Goal: Task Accomplishment & Management: Use online tool/utility

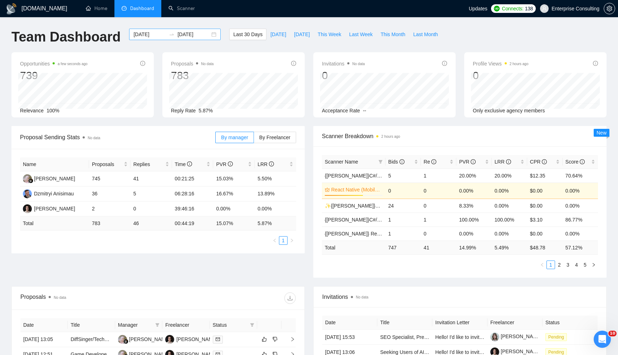
click at [209, 34] on div "[DATE] [DATE]" at bounding box center [175, 34] width 92 height 11
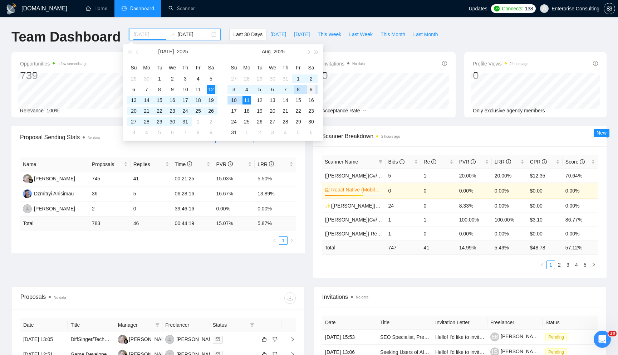
type input "[DATE]"
click at [308, 89] on div "9" at bounding box center [311, 89] width 9 height 9
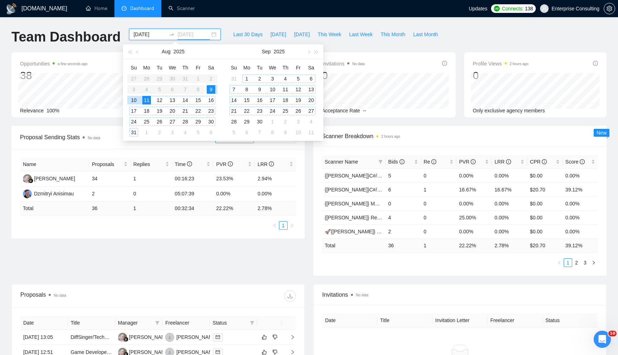
type input "[DATE]"
click at [341, 119] on div "Opportunities a few seconds ago 38 Relevance 100% Proposals No data 36 Reply Ra…" at bounding box center [308, 89] width 603 height 74
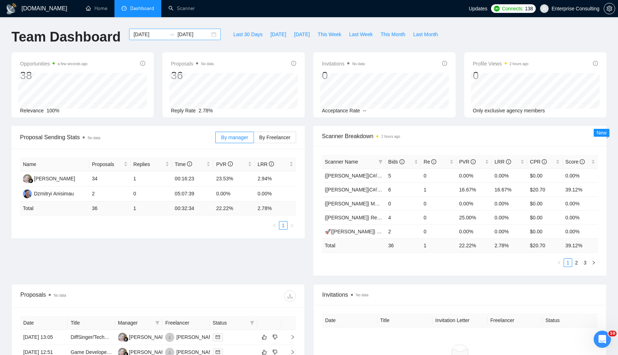
click at [210, 35] on div "[DATE] [DATE]" at bounding box center [175, 34] width 92 height 11
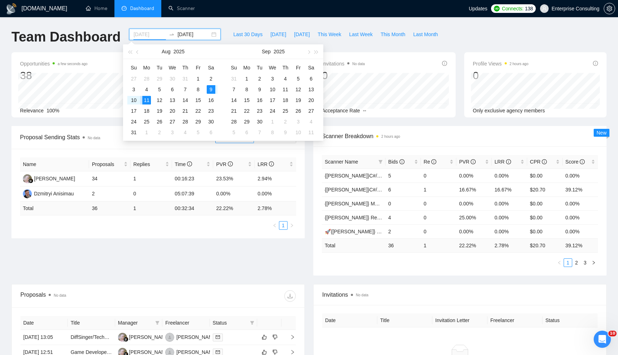
type input "[DATE]"
click at [209, 89] on div "9" at bounding box center [211, 89] width 9 height 9
type input "2025-08-09"
click at [211, 85] on div "9" at bounding box center [211, 89] width 9 height 9
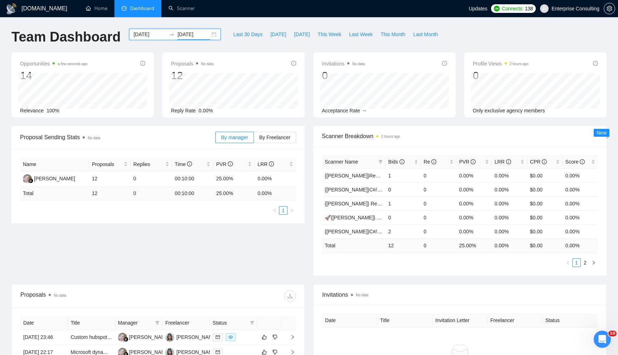
click at [210, 34] on div "2025-08-09 2025-08-09" at bounding box center [175, 34] width 92 height 11
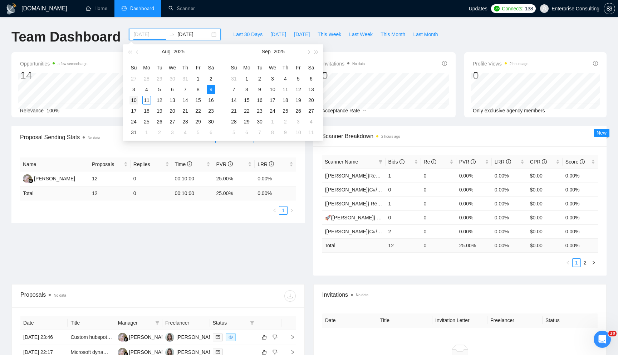
type input "2025-08-10"
click at [135, 101] on div "10" at bounding box center [133, 100] width 9 height 9
type input "2025-08-10"
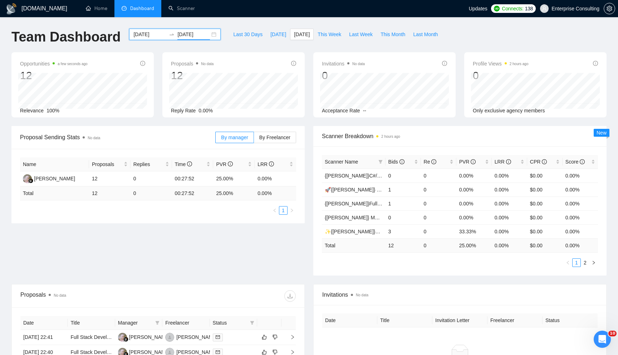
click at [209, 36] on div "2025-08-10 2025-08-10" at bounding box center [175, 34] width 92 height 11
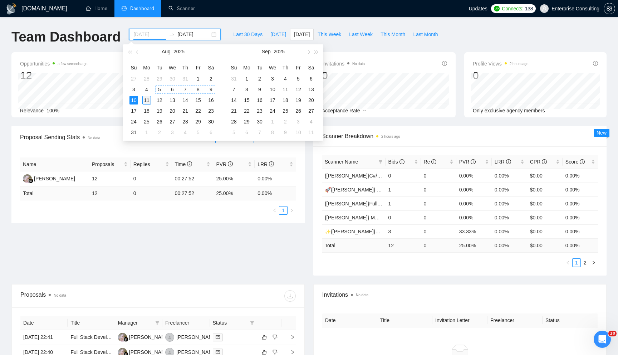
type input "2025-08-11"
click at [145, 99] on div "11" at bounding box center [146, 100] width 9 height 9
type input "2025-08-11"
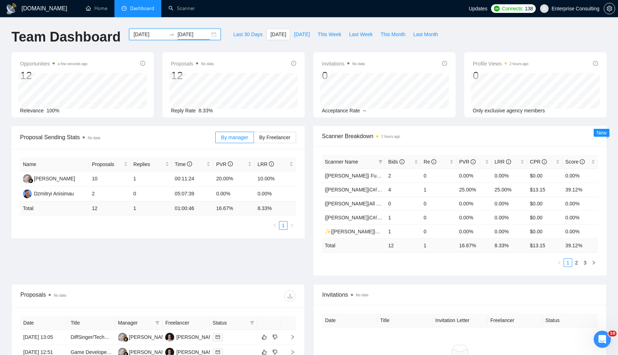
click at [209, 34] on div "2025-08-11 2025-08-11" at bounding box center [175, 34] width 92 height 11
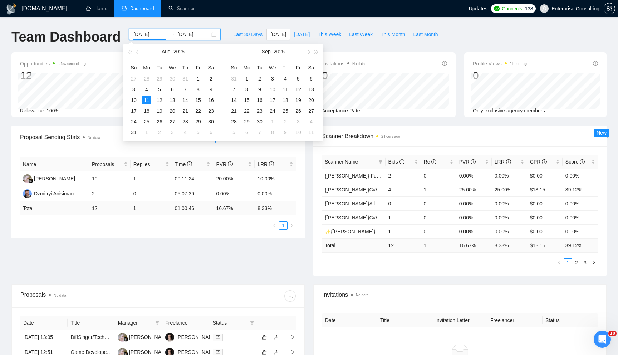
click at [209, 34] on div "2025-08-11 2025-08-11" at bounding box center [175, 34] width 92 height 11
click at [211, 290] on div at bounding box center [227, 295] width 138 height 11
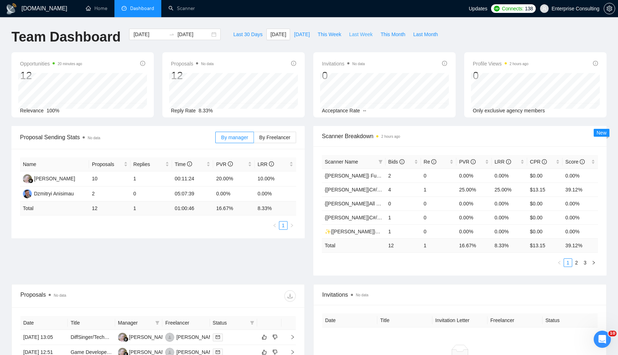
click at [357, 35] on span "Last Week" at bounding box center [361, 34] width 24 height 8
type input "2025-08-04"
type input "2025-08-10"
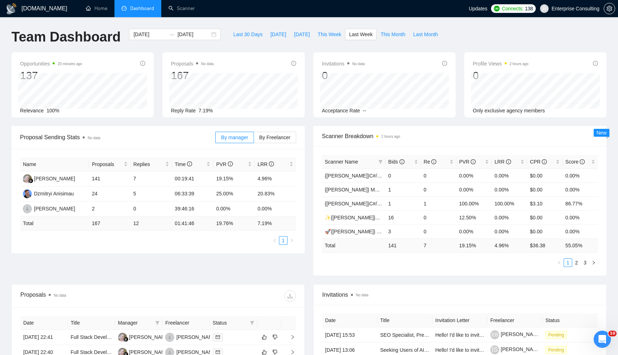
click at [596, 267] on div "Scanner Name Bids Re PVR LRR CPR Score {Kate}C#/.Net WW - best match (not prefe…" at bounding box center [459, 210] width 293 height 129
click at [596, 261] on button "button" at bounding box center [593, 262] width 9 height 9
click at [562, 264] on button "button" at bounding box center [559, 262] width 9 height 9
click at [594, 262] on icon "right" at bounding box center [593, 262] width 4 height 4
click at [555, 262] on button "button" at bounding box center [559, 262] width 9 height 9
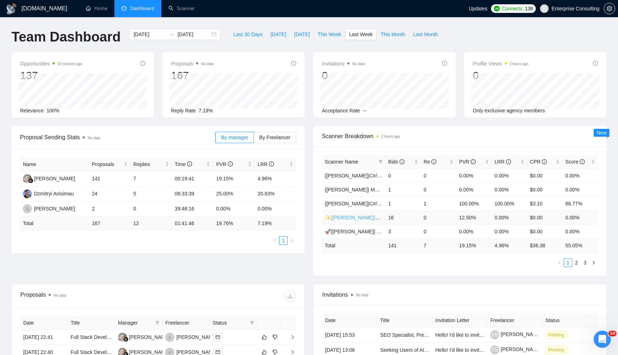
click at [369, 218] on link "✨{[PERSON_NAME]}Blockchain WW" at bounding box center [368, 217] width 86 height 6
click at [597, 261] on button "button" at bounding box center [593, 262] width 9 height 9
click at [357, 188] on link "{[PERSON_NAME]}Full-stack devs WW (<1 month) - pain point" at bounding box center [395, 190] width 140 height 6
click at [356, 203] on link "{[PERSON_NAME]} Full-stack devs WW - pain point" at bounding box center [383, 204] width 116 height 6
click at [357, 217] on link "{[PERSON_NAME]}All [PERSON_NAME] - web" at bounding box center [378, 217] width 106 height 6
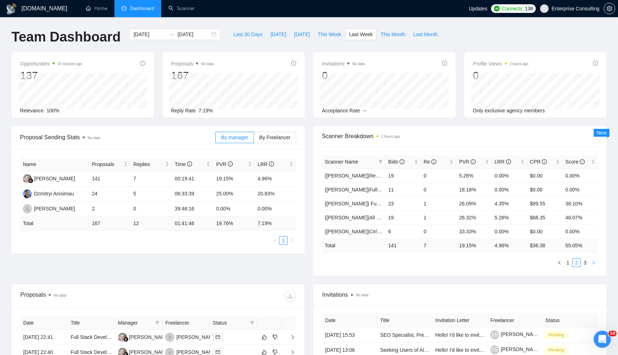
click at [596, 262] on button "button" at bounding box center [593, 262] width 9 height 9
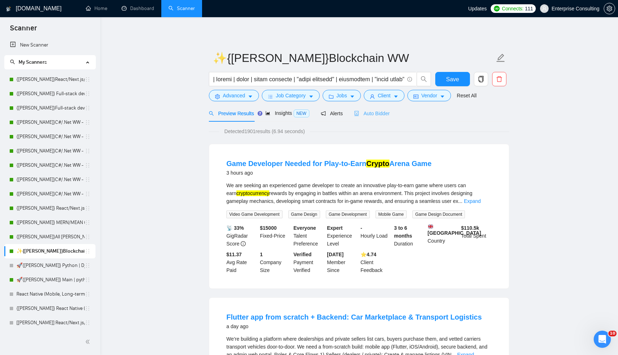
click at [368, 120] on div "Auto Bidder" at bounding box center [371, 113] width 35 height 17
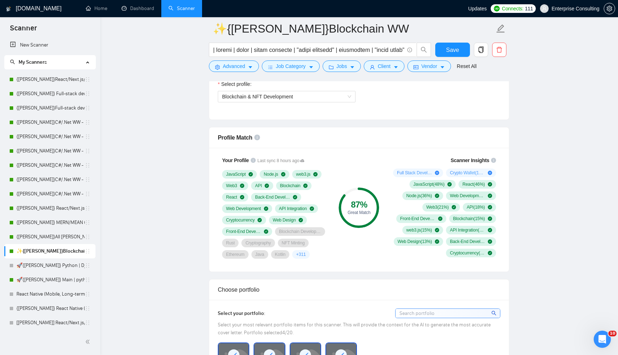
scroll to position [417, 0]
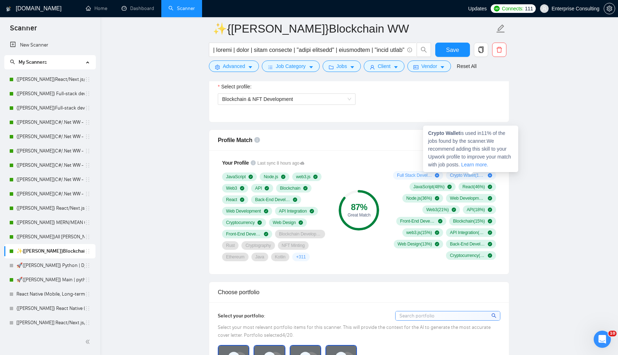
click at [489, 175] on icon "plus-circle" at bounding box center [490, 175] width 4 height 4
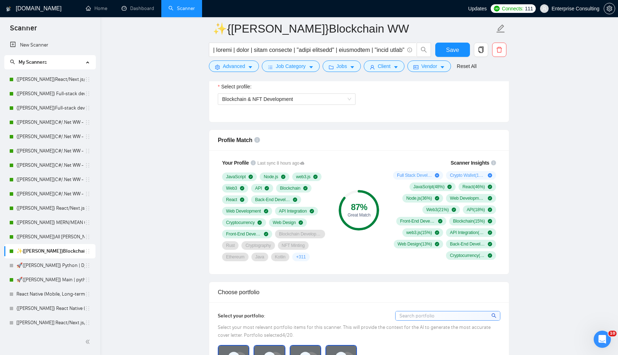
scroll to position [482, 0]
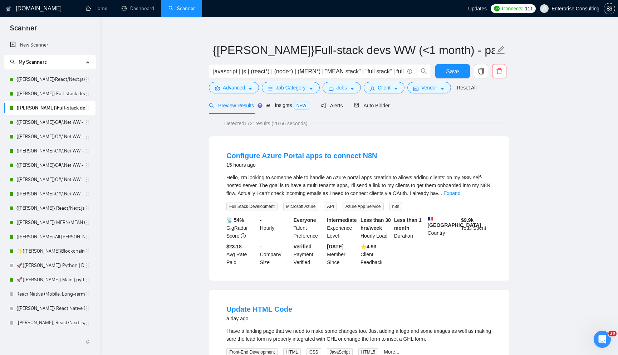
scroll to position [9, 0]
click at [375, 104] on span "Auto Bidder" at bounding box center [371, 105] width 35 height 6
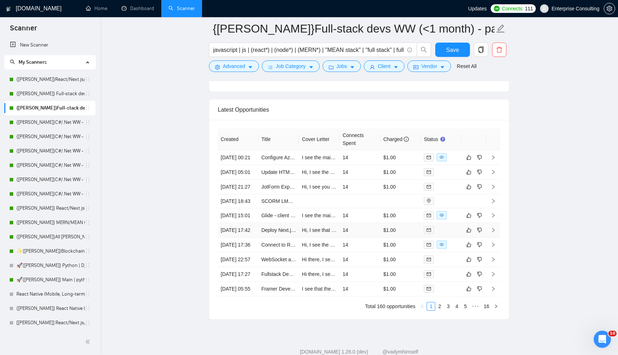
scroll to position [1690, 0]
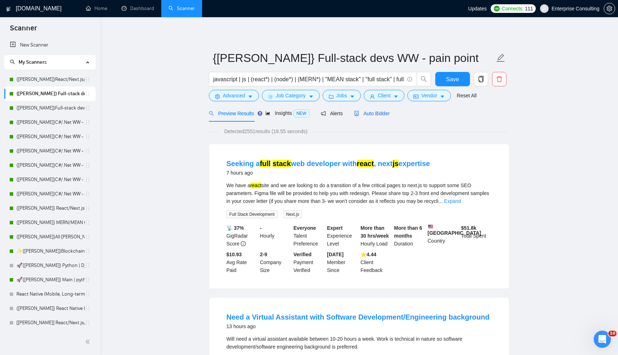
click at [377, 109] on div "Auto Bidder" at bounding box center [371, 113] width 35 height 8
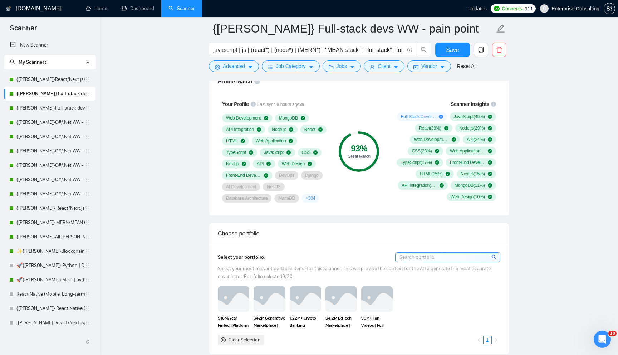
scroll to position [454, 0]
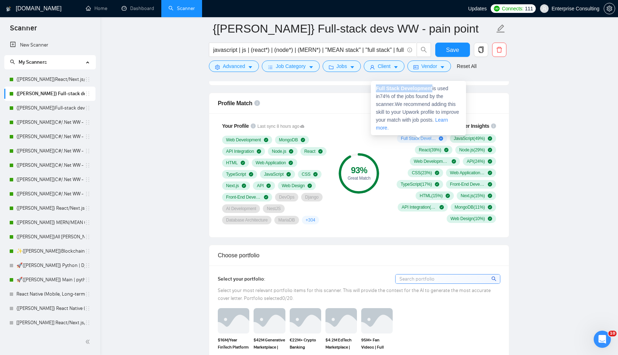
drag, startPoint x: 434, startPoint y: 85, endPoint x: 372, endPoint y: 85, distance: 61.8
click at [372, 85] on div "Full Stack Development is used in 74 % of the jobs found by the scanner. We rec…" at bounding box center [418, 108] width 95 height 54
copy strong "Full Stack Development"
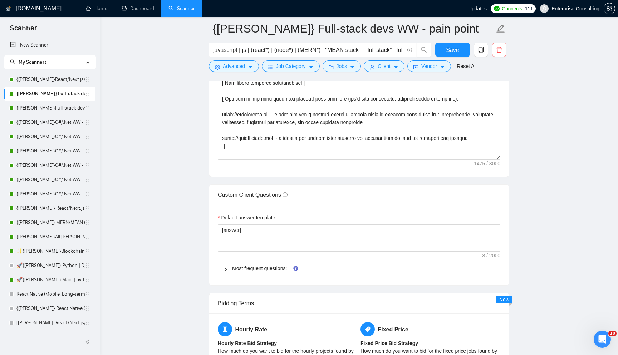
scroll to position [55, 0]
